Goal: Task Accomplishment & Management: Use online tool/utility

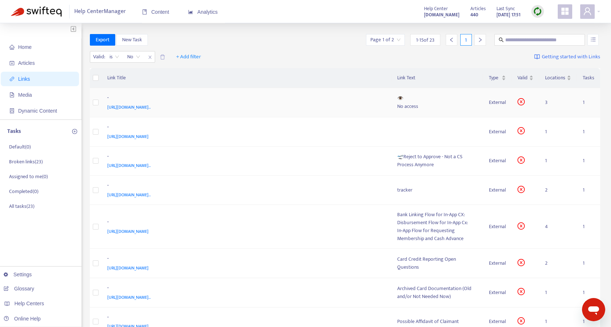
click at [414, 104] on div "No access" at bounding box center [437, 107] width 80 height 8
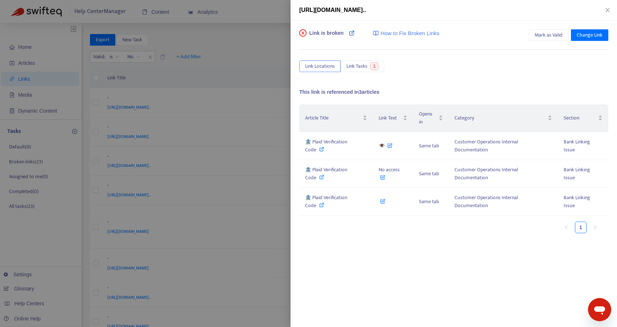
click at [351, 36] on icon at bounding box center [352, 33] width 6 height 6
click at [324, 147] on icon at bounding box center [321, 149] width 5 height 5
click at [354, 33] on icon at bounding box center [352, 33] width 6 height 6
click at [324, 147] on icon at bounding box center [321, 149] width 5 height 5
click at [605, 9] on icon "close" at bounding box center [607, 10] width 6 height 6
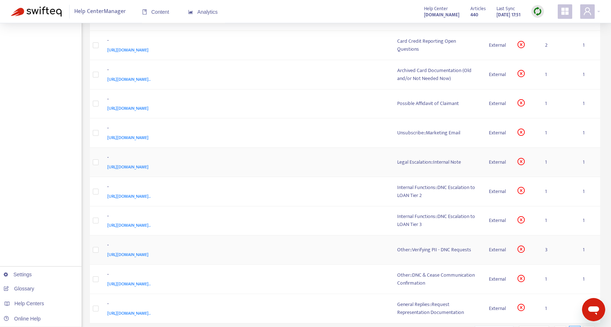
scroll to position [272, 0]
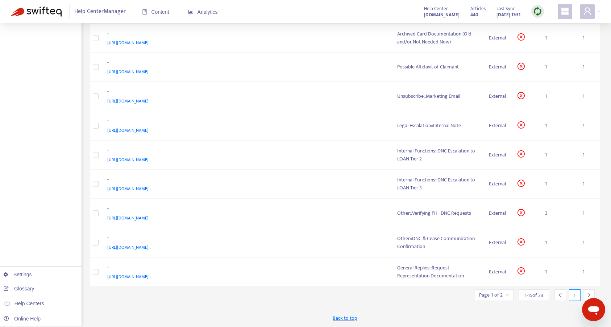
click at [589, 293] on icon "right" at bounding box center [589, 295] width 5 height 5
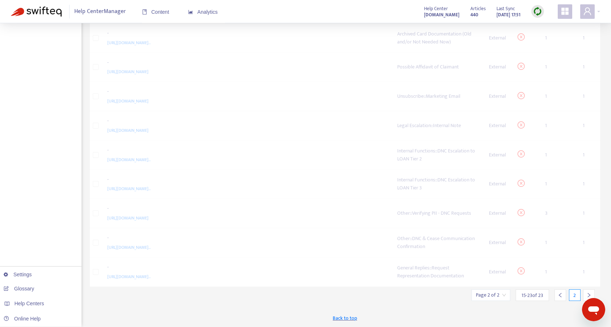
scroll to position [131, 0]
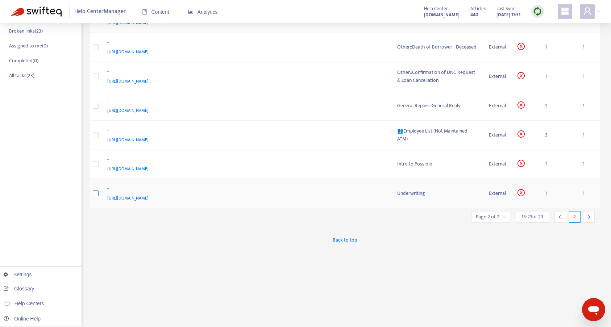
click at [96, 190] on label at bounding box center [96, 194] width 6 height 8
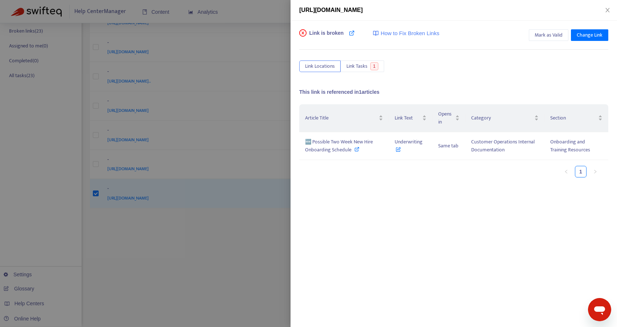
click at [99, 162] on div at bounding box center [308, 163] width 617 height 327
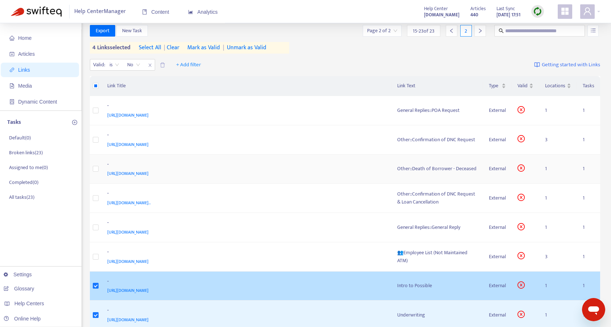
scroll to position [11, 0]
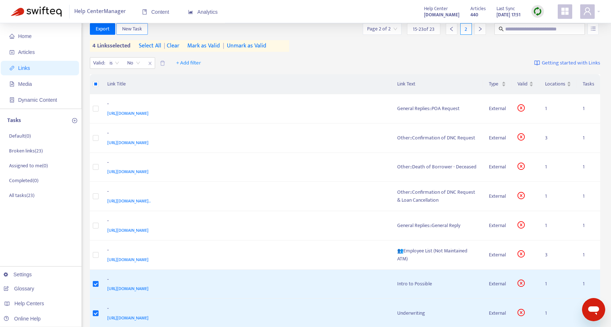
click at [133, 29] on span "New Task" at bounding box center [132, 29] width 20 height 8
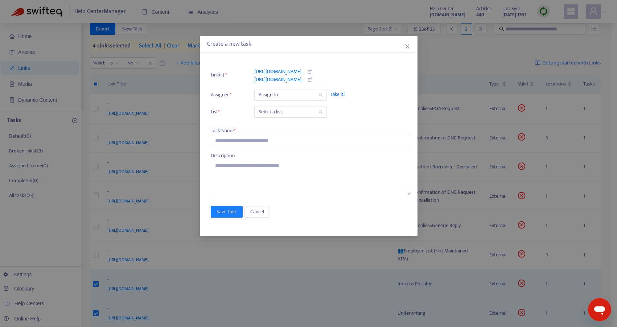
click at [262, 95] on input "search" at bounding box center [290, 95] width 64 height 11
click at [219, 150] on div "Link(s) * [URL][DOMAIN_NAME].. [URL][DOMAIN_NAME].. Assignee * Assign to Take i…" at bounding box center [310, 129] width 199 height 133
click at [228, 141] on input "text" at bounding box center [310, 141] width 199 height 12
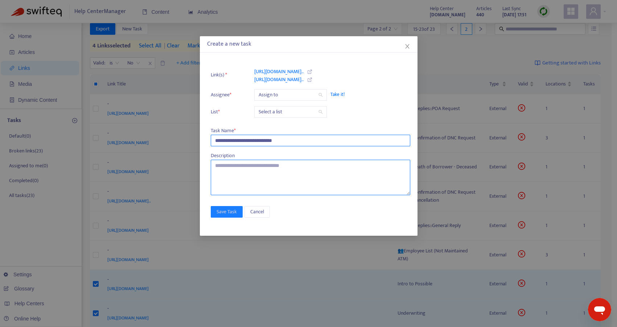
type input "**********"
click at [241, 181] on textarea at bounding box center [310, 178] width 199 height 36
click at [266, 92] on input "search" at bounding box center [290, 95] width 64 height 11
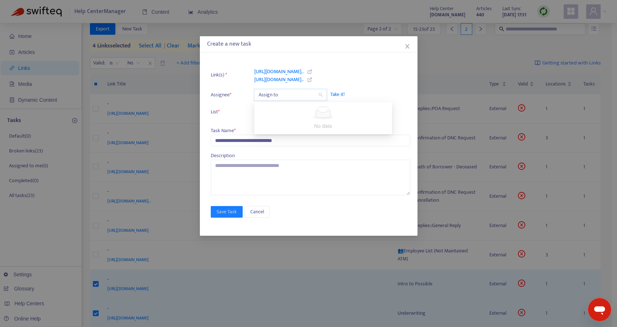
click at [340, 96] on span "Take it!" at bounding box center [366, 94] width 73 height 7
click at [334, 96] on span "Take it!" at bounding box center [366, 94] width 73 height 7
click at [299, 109] on input "search" at bounding box center [290, 112] width 64 height 11
click at [291, 136] on div "Broken links" at bounding box center [323, 138] width 126 height 8
click at [317, 100] on div "Assign to" at bounding box center [290, 95] width 73 height 12
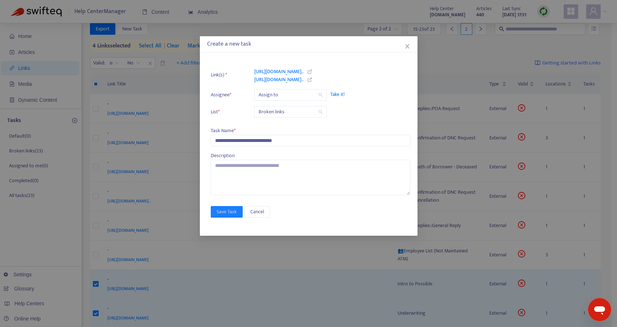
click at [335, 94] on span "Take it!" at bounding box center [366, 94] width 73 height 7
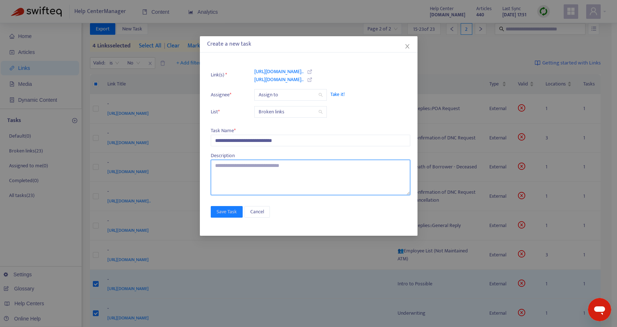
click at [264, 168] on textarea at bounding box center [310, 178] width 199 height 36
type textarea "***"
click at [337, 92] on span "Take it!" at bounding box center [366, 94] width 73 height 7
click at [246, 176] on textarea "***" at bounding box center [310, 178] width 199 height 36
click at [265, 100] on div "Assign to" at bounding box center [290, 95] width 73 height 12
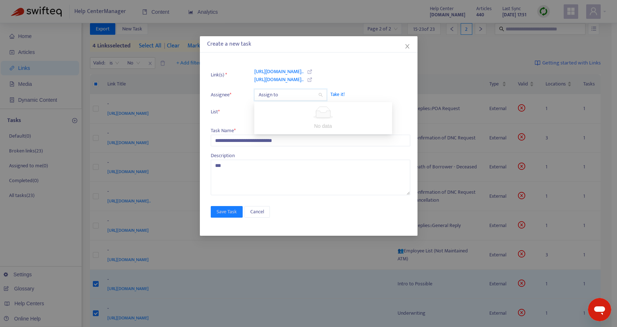
click at [281, 96] on input "search" at bounding box center [290, 95] width 64 height 11
type input "*"
type input "*******"
click at [335, 92] on span "Take it!" at bounding box center [366, 94] width 73 height 7
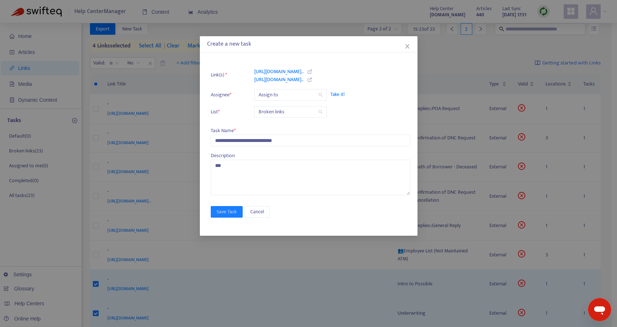
click at [335, 92] on span "Take it!" at bounding box center [366, 94] width 73 height 7
click at [405, 44] on icon "close" at bounding box center [407, 47] width 6 height 6
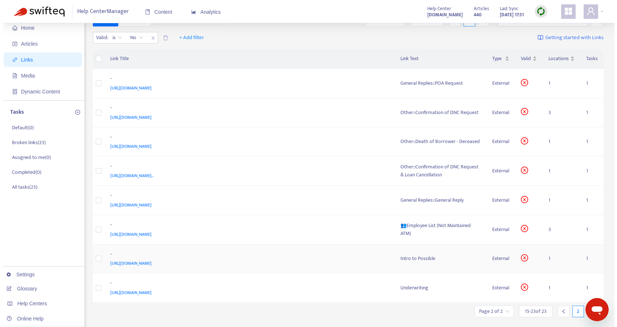
scroll to position [18, 0]
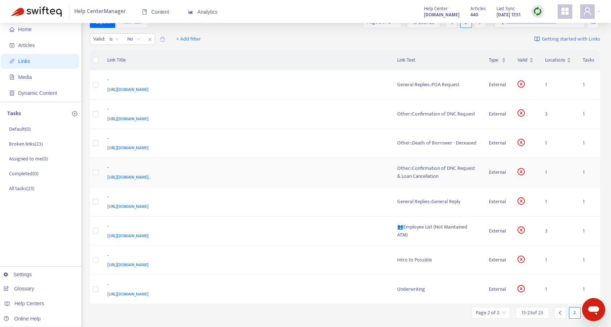
click at [422, 170] on div "Other::Confirmation of DNC Request & Loan Cancellation" at bounding box center [437, 173] width 80 height 16
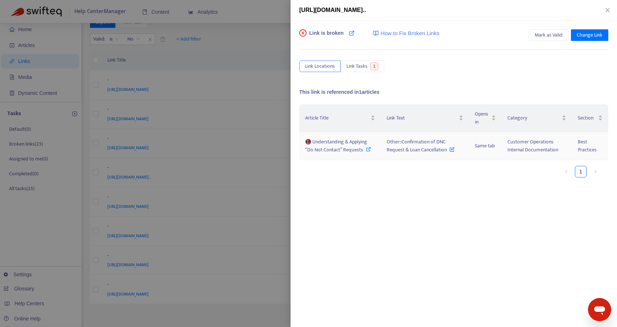
click at [367, 148] on icon at bounding box center [368, 149] width 5 height 5
click at [352, 33] on icon at bounding box center [352, 33] width 6 height 6
